Goal: Task Accomplishment & Management: Use online tool/utility

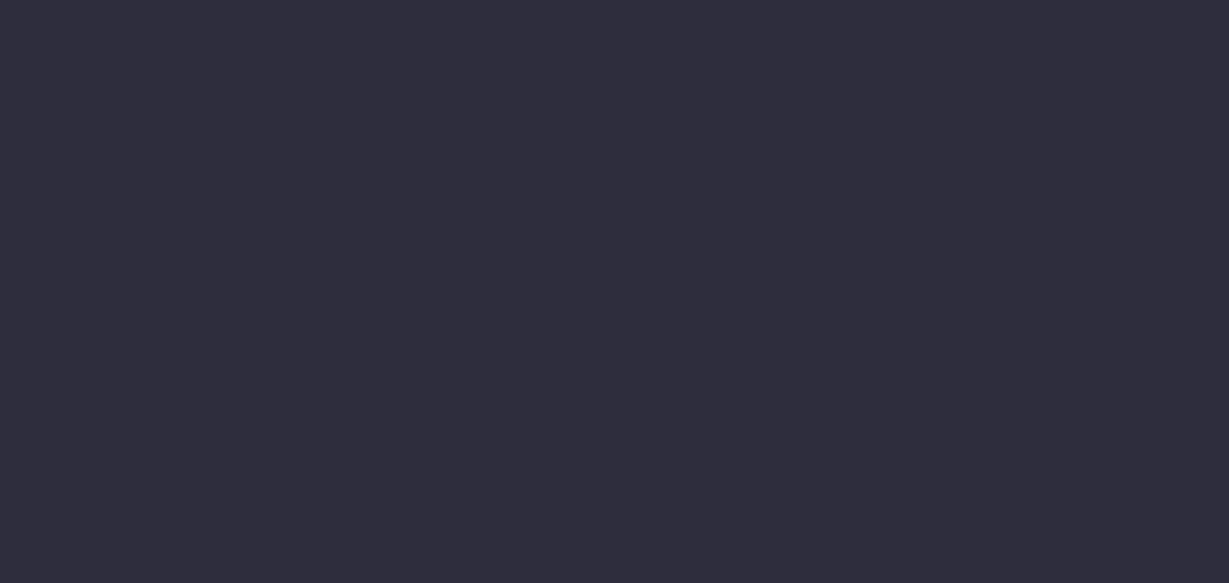
select select "job"
select select "billing"
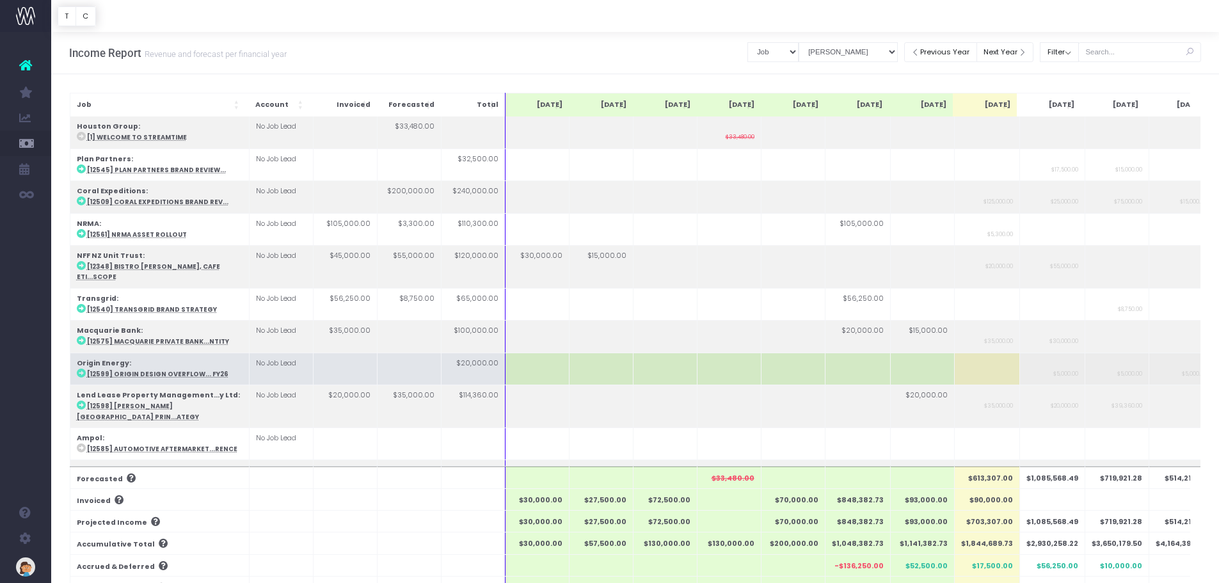
click at [70, 355] on link "New Forecast" at bounding box center [60, 348] width 19 height 26
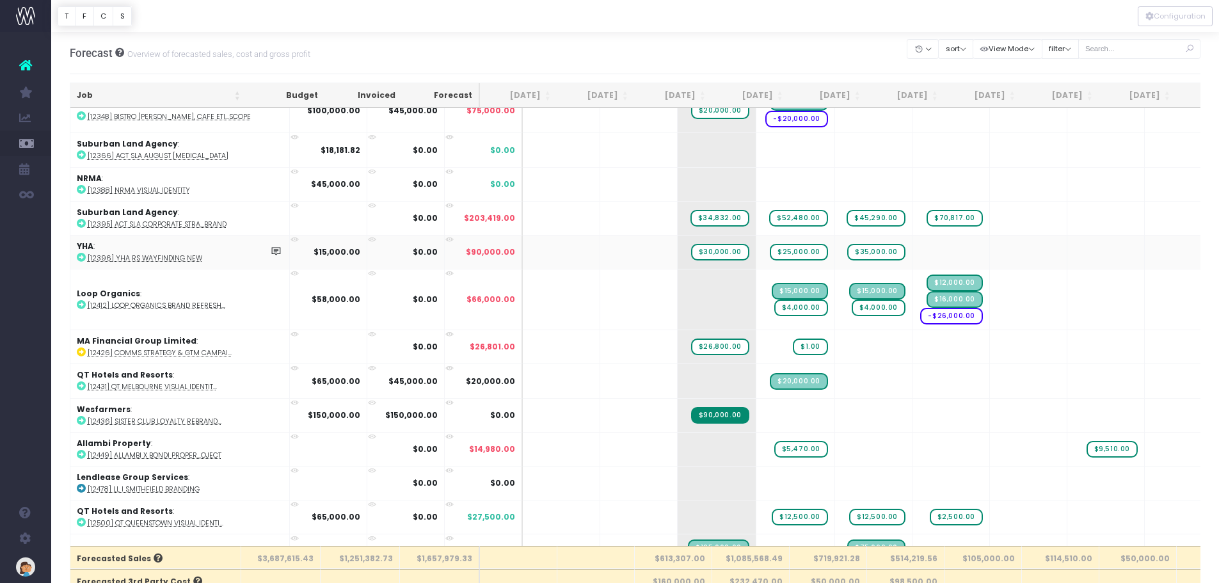
scroll to position [64, 0]
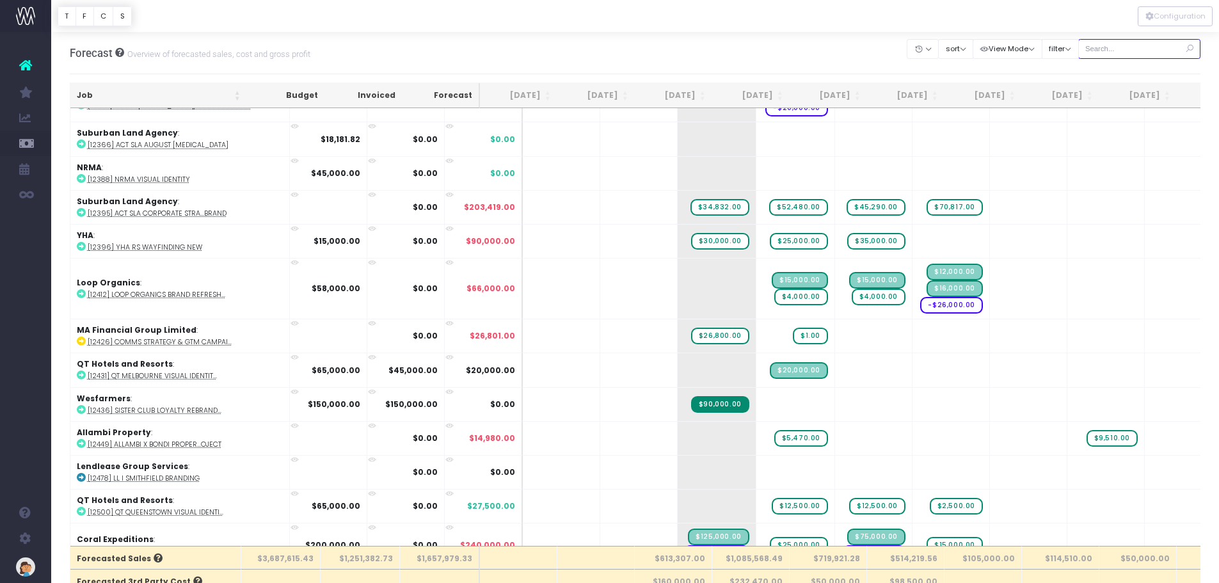
click at [1132, 49] on input "text" at bounding box center [1139, 49] width 123 height 20
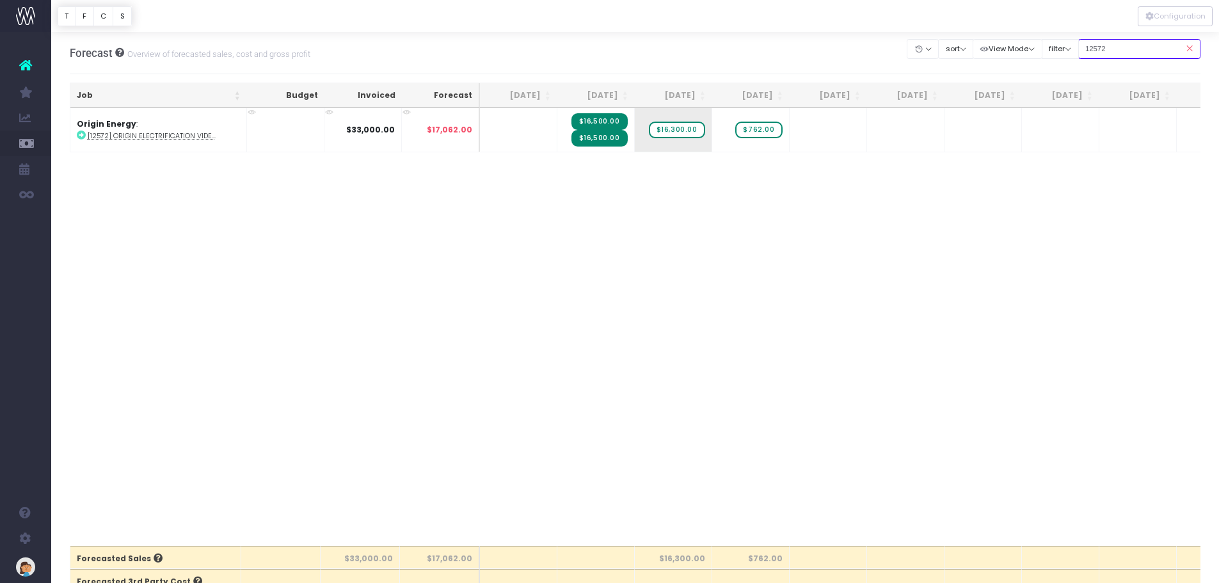
scroll to position [0, 0]
type input "12572"
click at [609, 122] on span "$16,500.00" at bounding box center [600, 121] width 56 height 17
drag, startPoint x: 607, startPoint y: 122, endPoint x: 623, endPoint y: 125, distance: 17.1
click at [623, 125] on span "$16,500.00" at bounding box center [600, 121] width 56 height 17
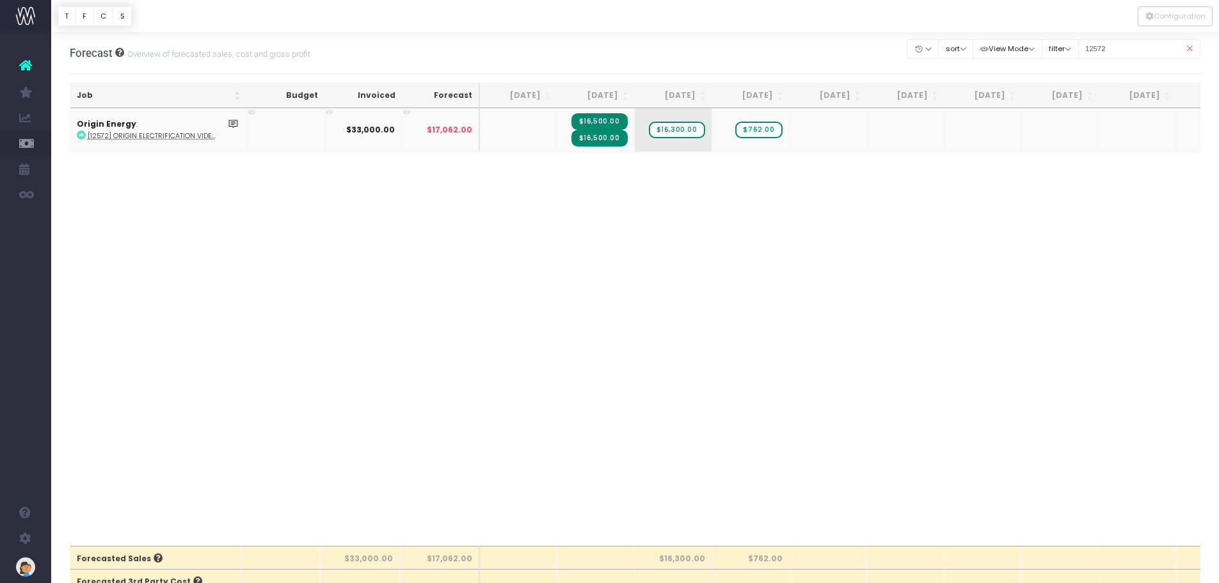
click at [633, 130] on td "$16,500.00 $16,500.00" at bounding box center [595, 130] width 77 height 44
drag, startPoint x: 633, startPoint y: 130, endPoint x: 590, endPoint y: 225, distance: 104.0
click at [590, 224] on div "Job Budget Invoiced Forecast [DATE] [DATE] [DATE] Sep [DATE] Nov [DATE] Jan [DA…" at bounding box center [636, 326] width 1132 height 437
click at [615, 113] on span "$16,500.00" at bounding box center [600, 121] width 56 height 17
click at [617, 110] on td "$16,500.00 $16,500.00" at bounding box center [595, 130] width 77 height 44
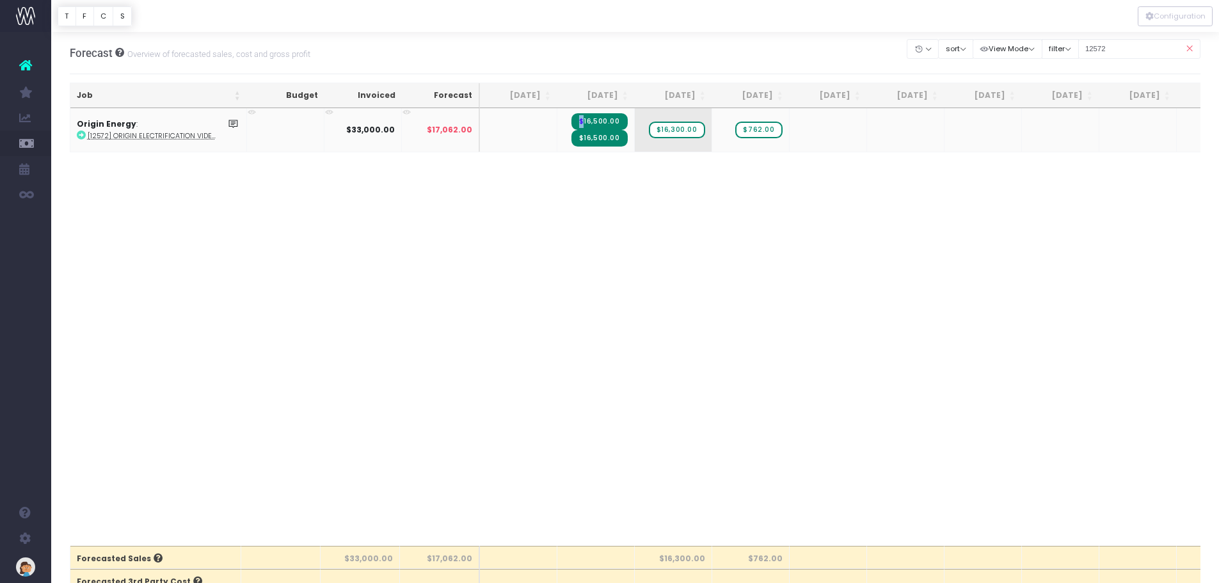
click at [617, 110] on td "$16,500.00 $16,500.00" at bounding box center [595, 130] width 77 height 44
click at [209, 262] on div "Job Budget Invoiced Forecast [DATE] [DATE] [DATE] Sep [DATE] Nov [DATE] Jan [DA…" at bounding box center [636, 326] width 1132 height 437
